Goal: Task Accomplishment & Management: Manage account settings

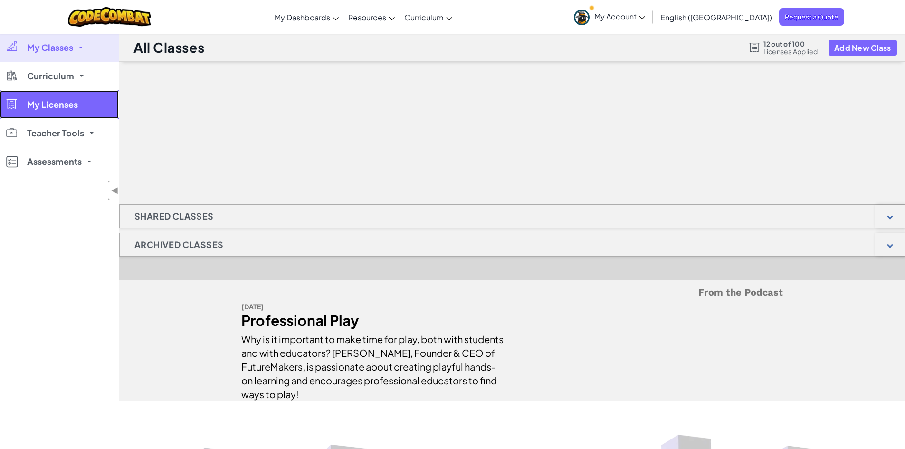
click at [48, 105] on span "My Licenses" at bounding box center [52, 104] width 51 height 9
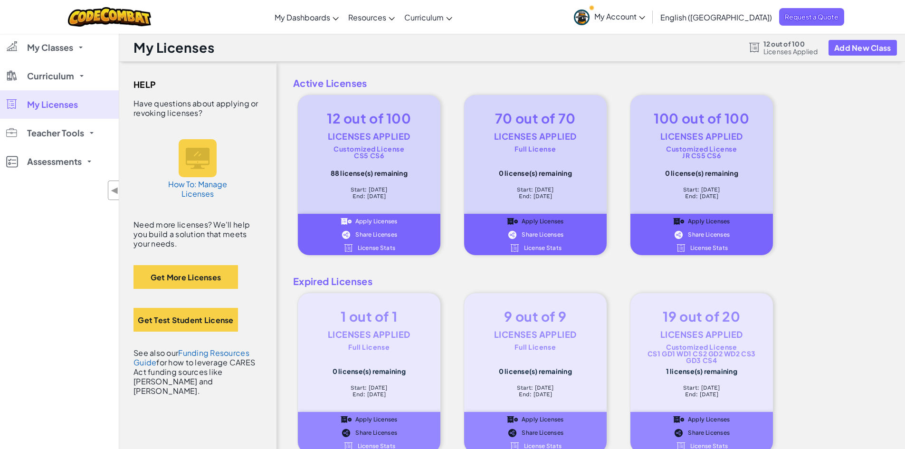
click at [371, 235] on span "Share Licenses" at bounding box center [376, 235] width 42 height 6
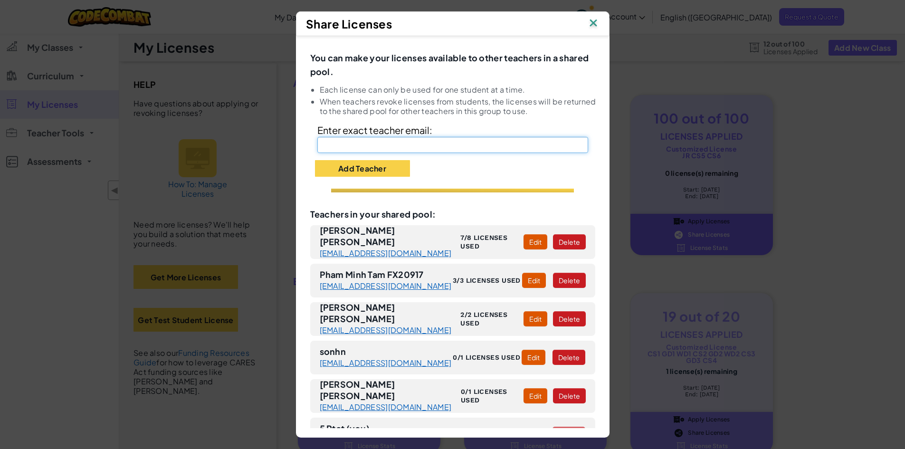
click at [391, 145] on input "text" at bounding box center [452, 145] width 271 height 16
paste input "[EMAIL_ADDRESS][DOMAIN_NAME]"
type input "[EMAIL_ADDRESS][DOMAIN_NAME]"
click at [521, 359] on button "Edit" at bounding box center [533, 356] width 24 height 15
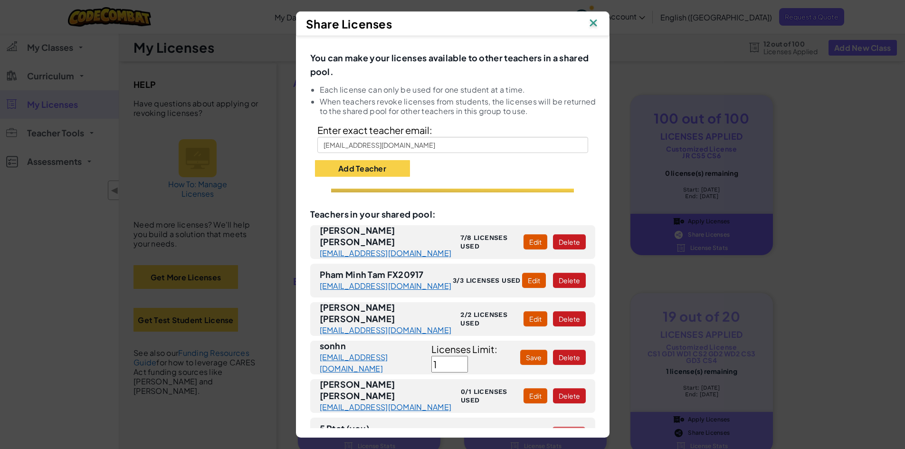
click at [468, 358] on input "1" at bounding box center [449, 364] width 37 height 17
type input "2"
click at [520, 354] on button "Save" at bounding box center [533, 356] width 27 height 15
click at [593, 25] on img at bounding box center [593, 24] width 12 height 14
